Goal: Book appointment/travel/reservation

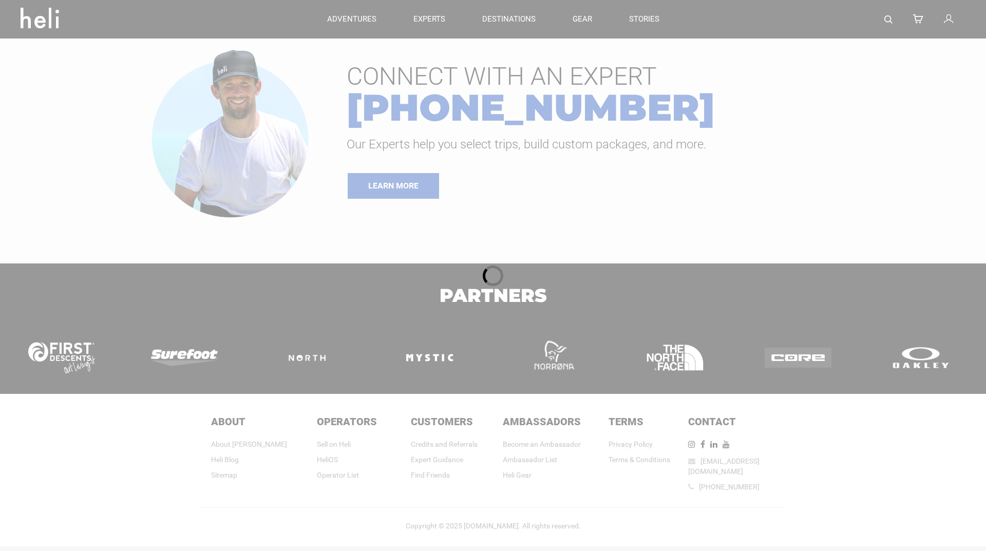
type input "Heli Skiing"
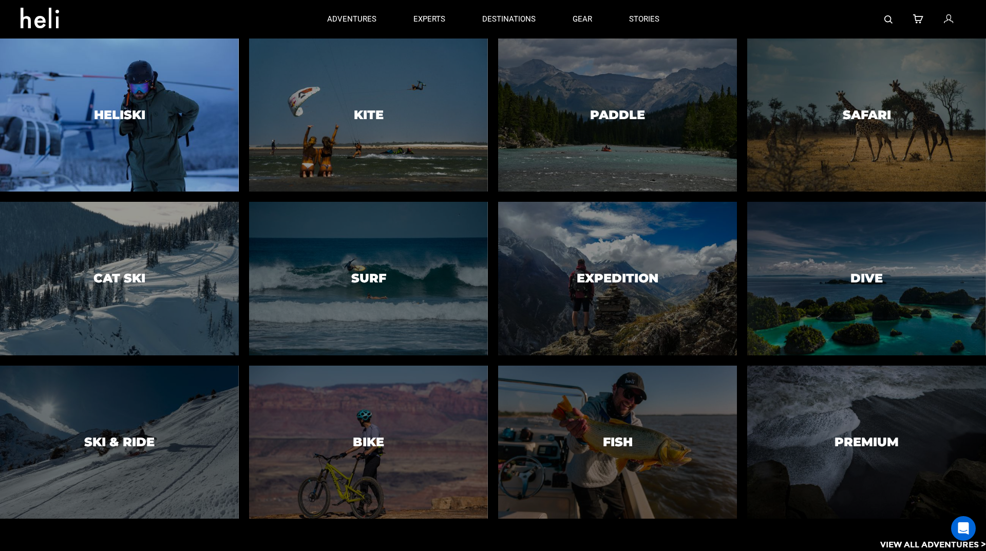
click at [103, 112] on h3 "Heliski" at bounding box center [119, 114] width 51 height 13
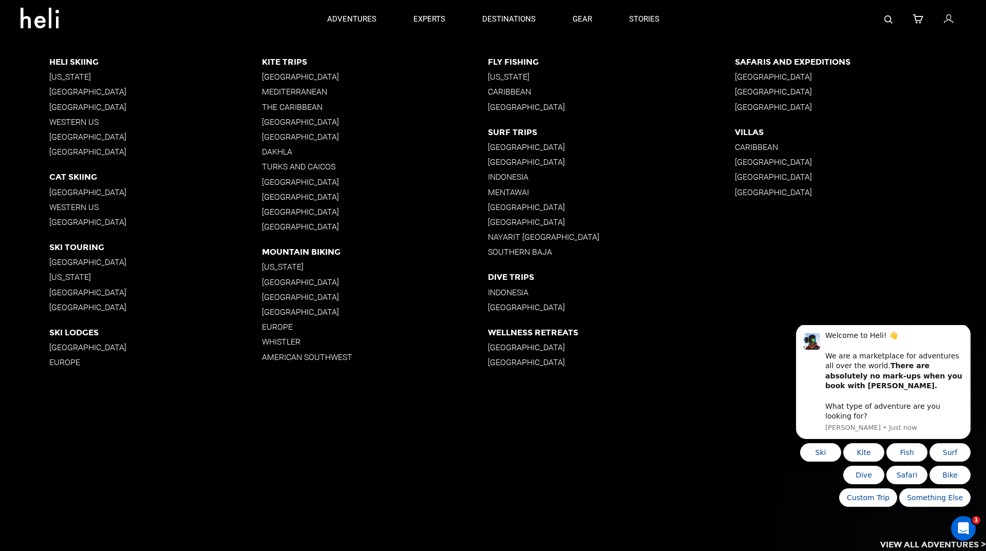
click at [98, 94] on p "British Columbia" at bounding box center [155, 92] width 213 height 10
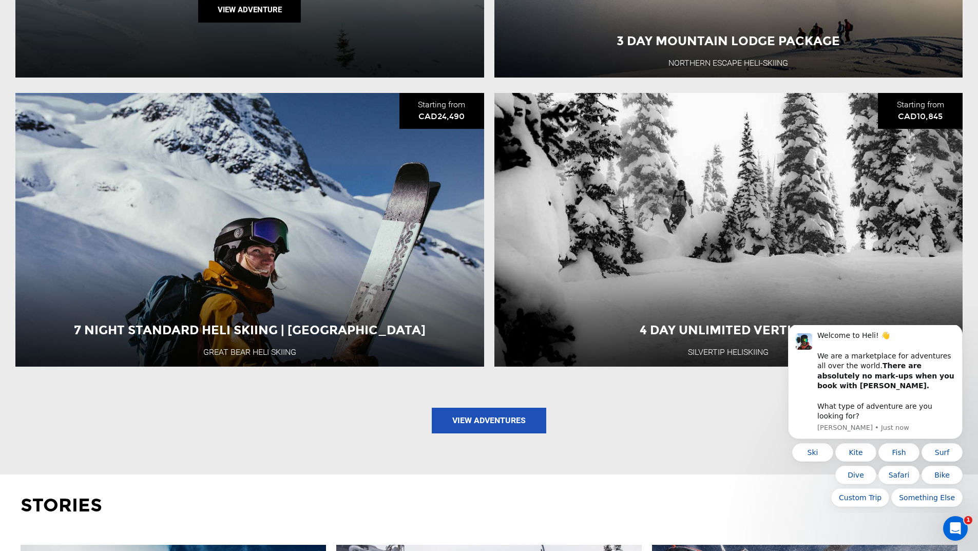
scroll to position [1335, 0]
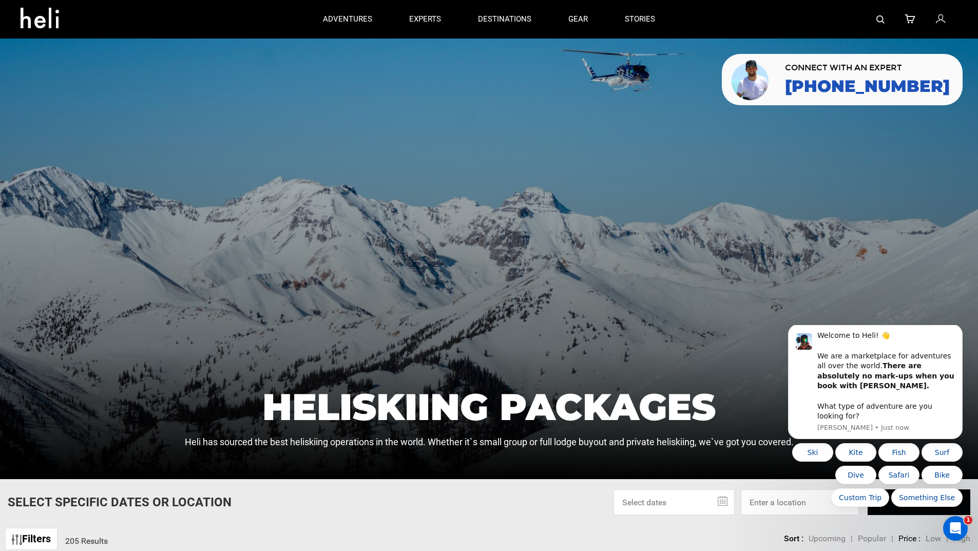
type input "Heli Skiing"
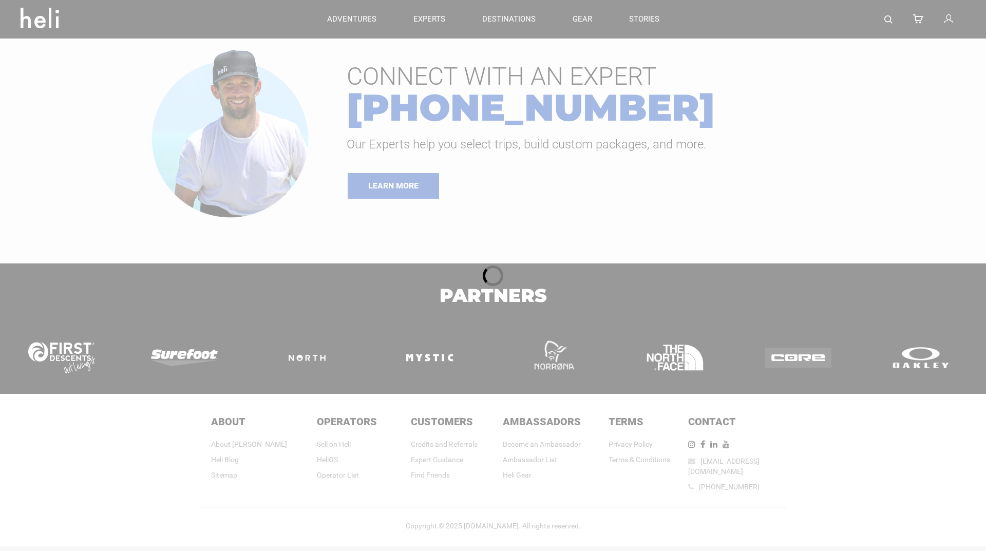
type input "Heli Skiing"
